Goal: Task Accomplishment & Management: Manage account settings

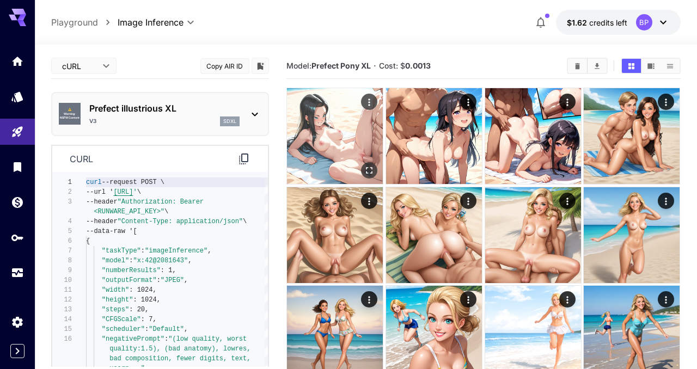
scroll to position [100, 0]
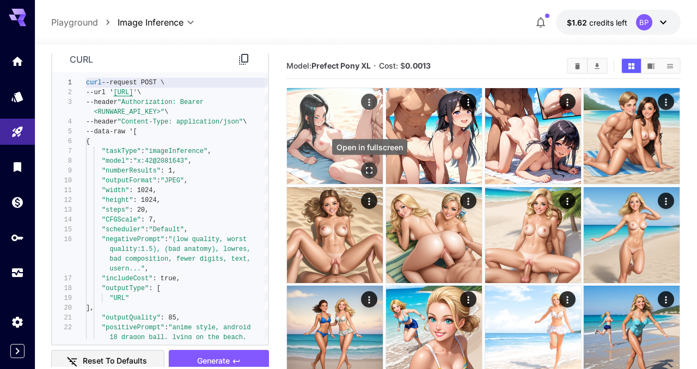
click at [368, 163] on button "Open in fullscreen" at bounding box center [369, 170] width 16 height 16
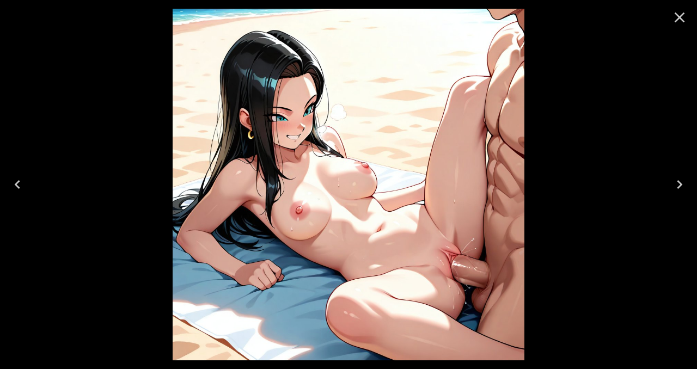
click at [679, 19] on icon "Close" at bounding box center [679, 17] width 17 height 17
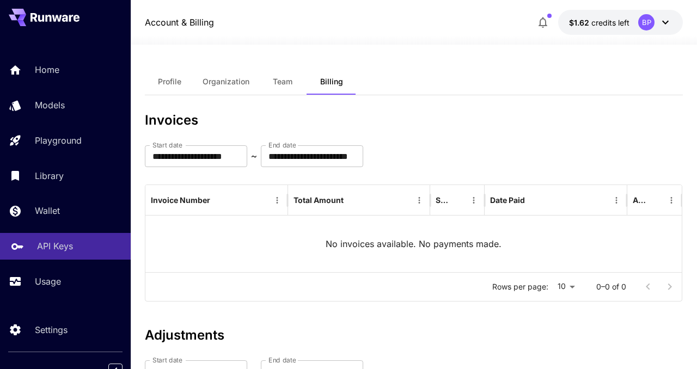
click at [50, 253] on p "API Keys" at bounding box center [55, 246] width 36 height 13
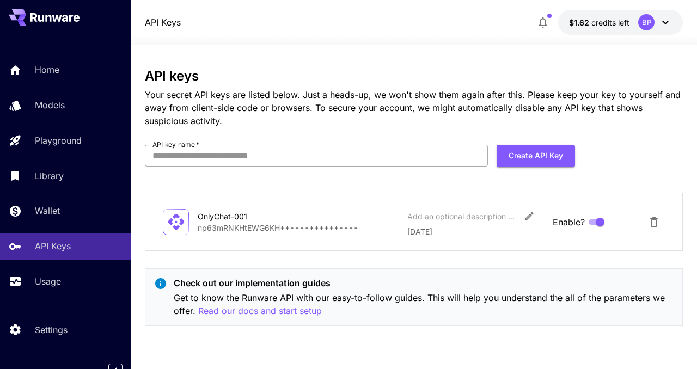
click at [314, 155] on input "API key name   *" at bounding box center [316, 156] width 343 height 22
type input "**********"
click at [524, 161] on button "Create API Key" at bounding box center [535, 156] width 78 height 22
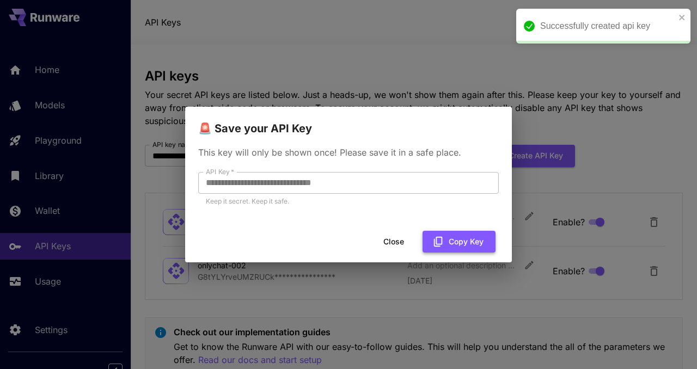
click at [453, 242] on button "Copy Key" at bounding box center [458, 242] width 73 height 22
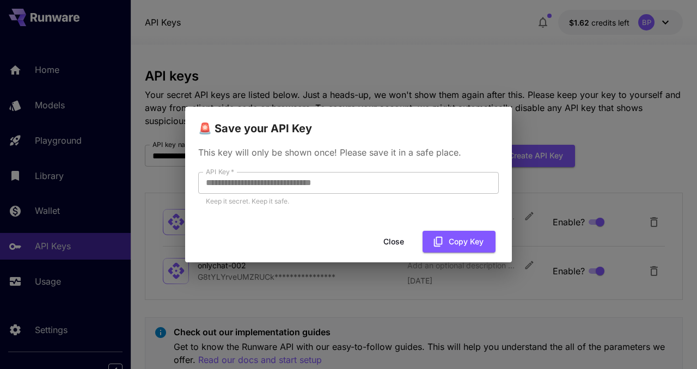
click at [395, 243] on button "Close" at bounding box center [393, 242] width 49 height 22
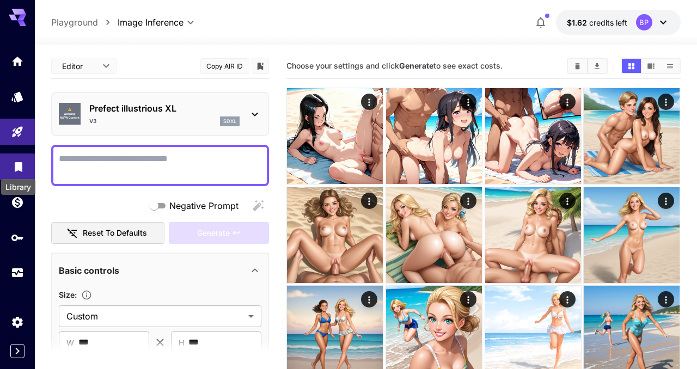
click at [17, 167] on icon "Library" at bounding box center [19, 164] width 8 height 10
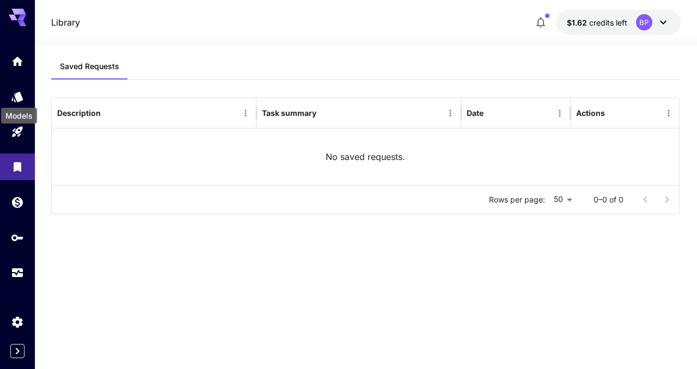
click at [16, 100] on div "Models" at bounding box center [19, 112] width 38 height 24
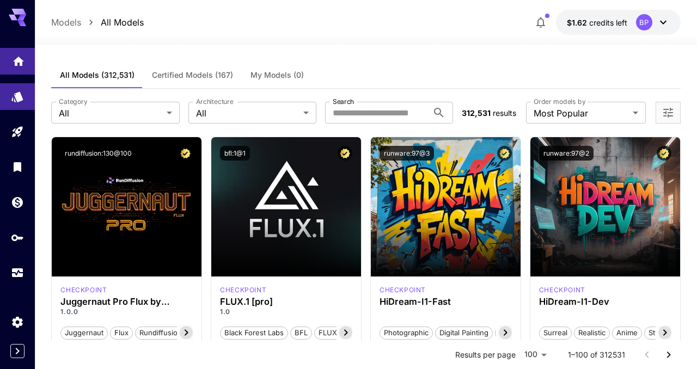
click at [21, 68] on link at bounding box center [17, 61] width 35 height 27
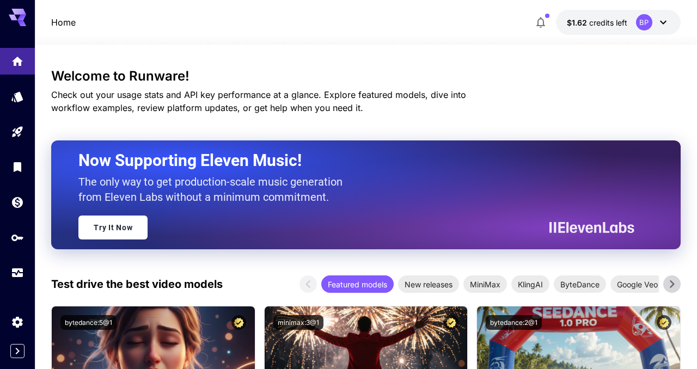
click at [666, 27] on icon at bounding box center [663, 22] width 13 height 13
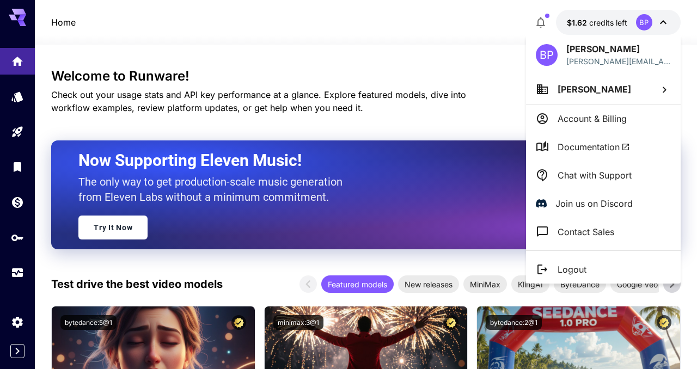
click at [579, 145] on span "Documentation" at bounding box center [593, 146] width 72 height 13
